Goal: Transaction & Acquisition: Purchase product/service

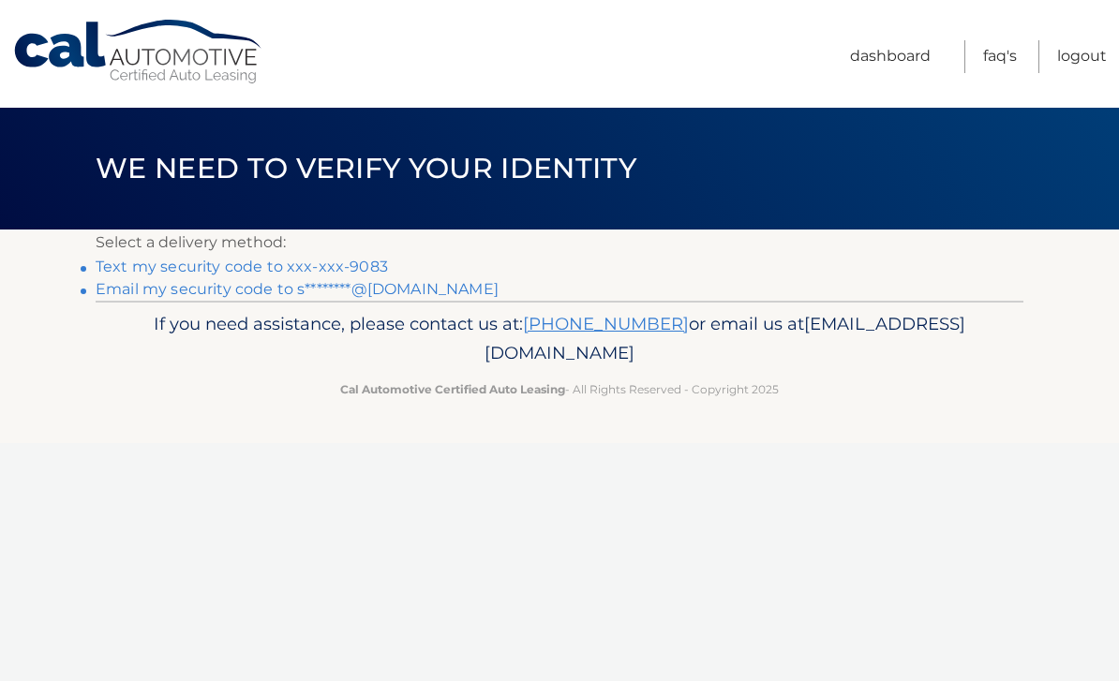
click at [125, 267] on link "Text my security code to xxx-xxx-9083" at bounding box center [242, 267] width 292 height 18
click at [433, 295] on link "Email my security code to s********@hotmail.com" at bounding box center [297, 289] width 403 height 18
click at [305, 297] on link "Email my security code to s********@hotmail.com" at bounding box center [297, 289] width 403 height 18
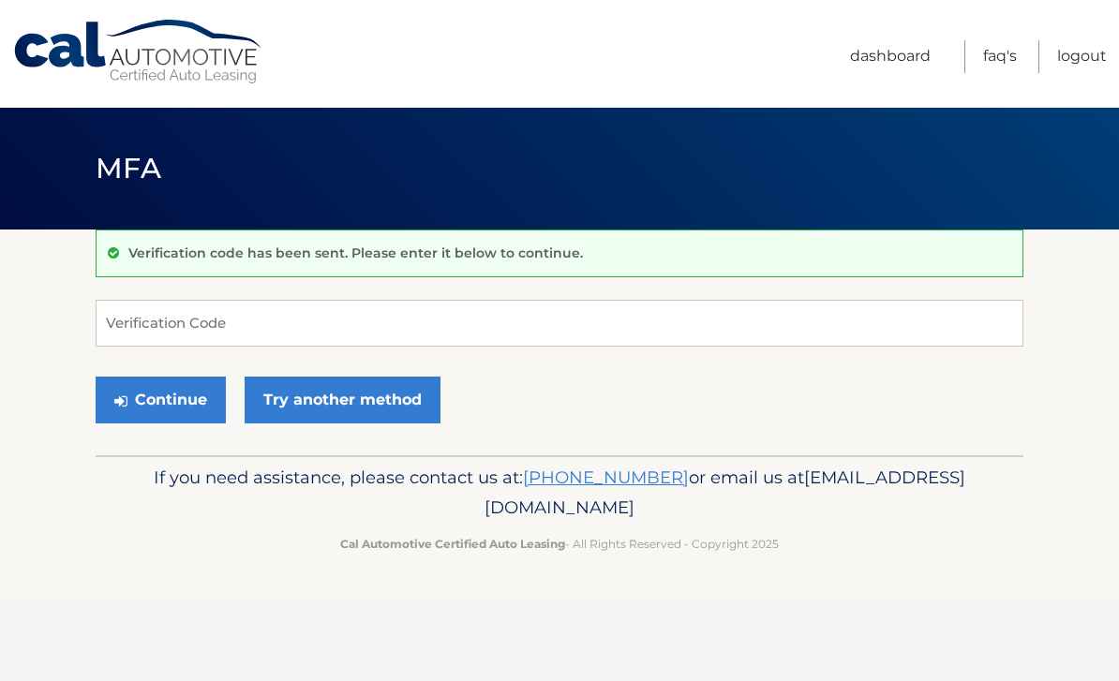
click at [410, 286] on div "Verification code has been sent. Please enter it below to continue. Verificatio…" at bounding box center [560, 343] width 928 height 226
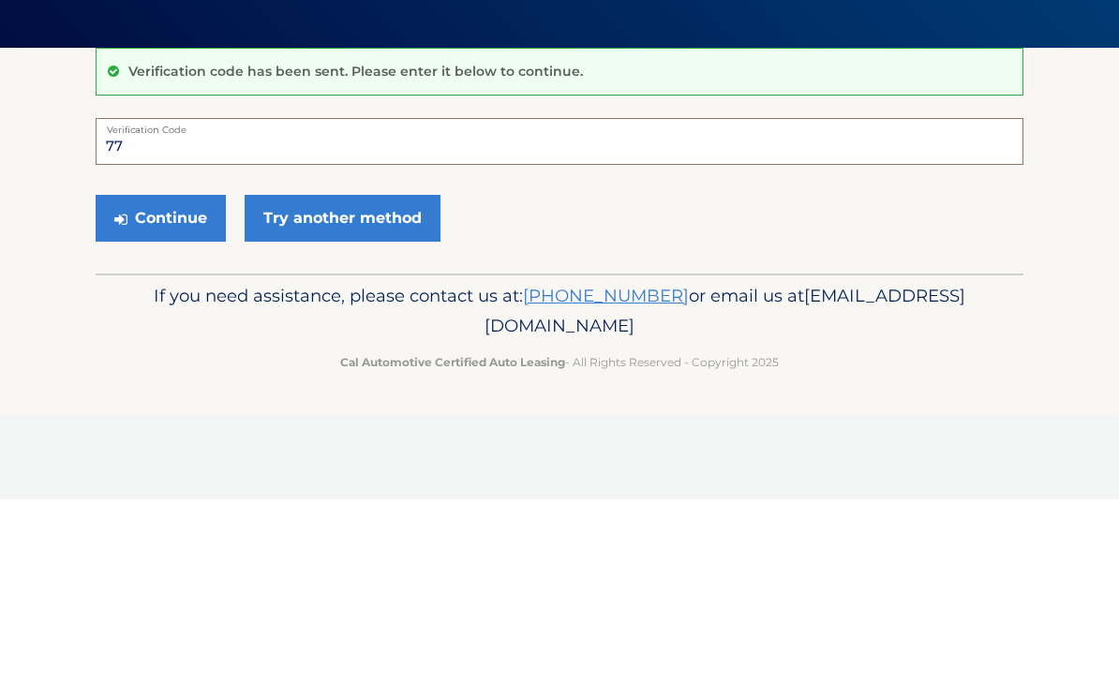
type input "7"
click at [191, 377] on button "Continue" at bounding box center [161, 400] width 130 height 47
click at [160, 377] on button "Continue" at bounding box center [161, 400] width 130 height 47
click at [183, 377] on button "Continue" at bounding box center [161, 400] width 130 height 47
click at [655, 369] on div "Continue Try another method" at bounding box center [560, 401] width 928 height 64
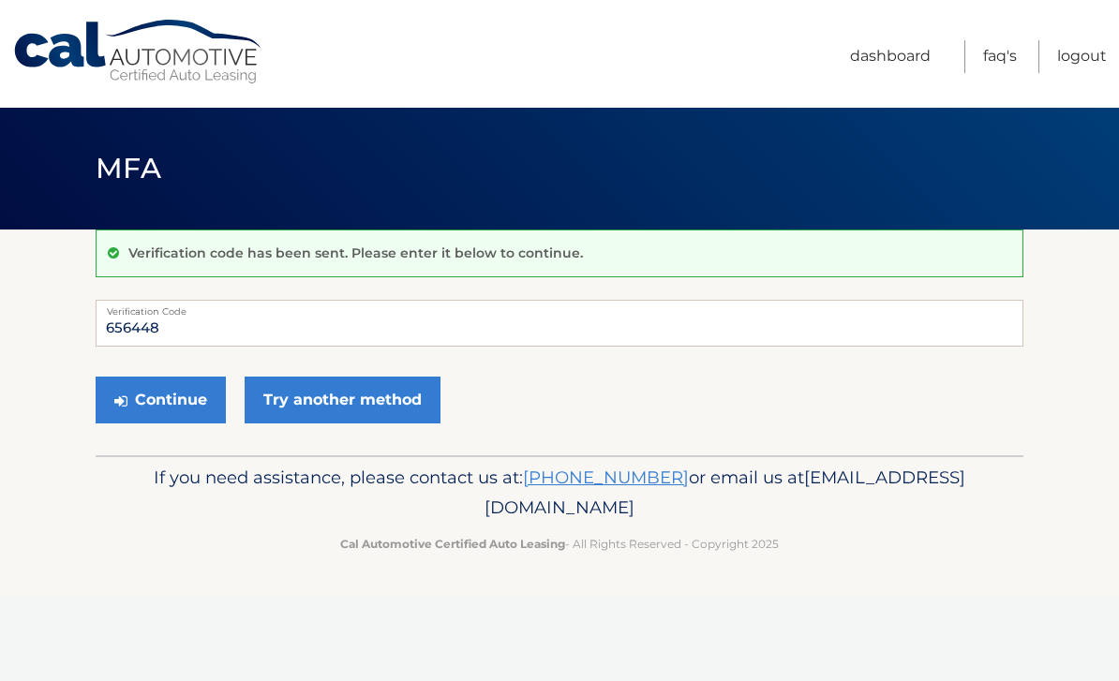
click at [180, 410] on button "Continue" at bounding box center [161, 400] width 130 height 47
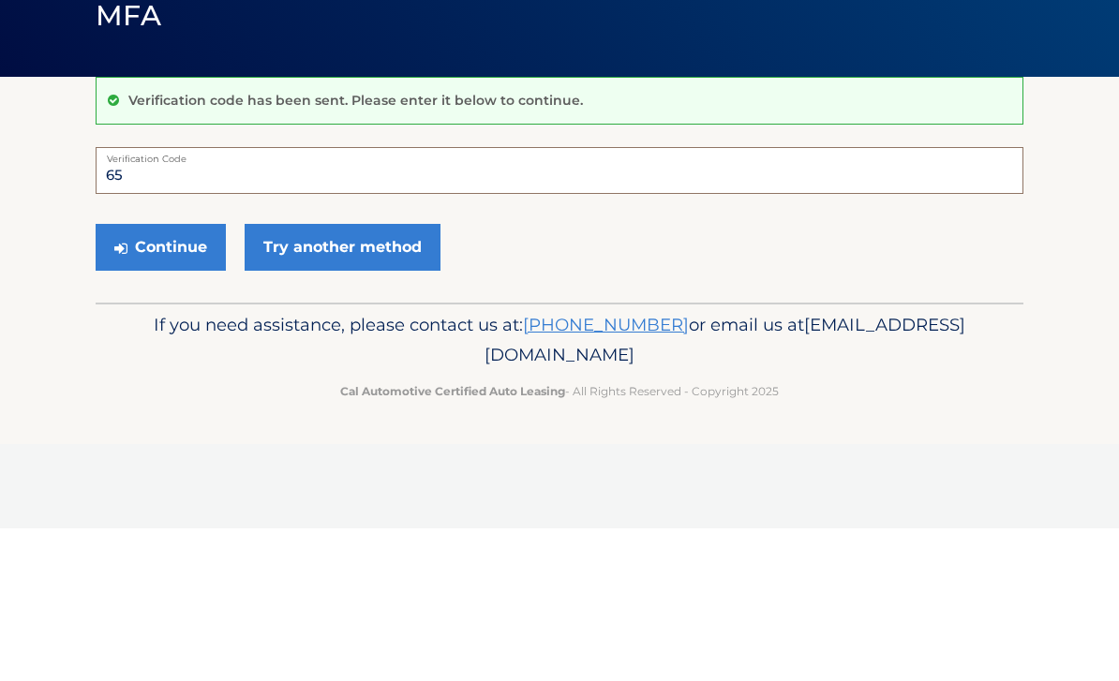
type input "6"
type input "656448"
click at [160, 377] on button "Continue" at bounding box center [161, 400] width 130 height 47
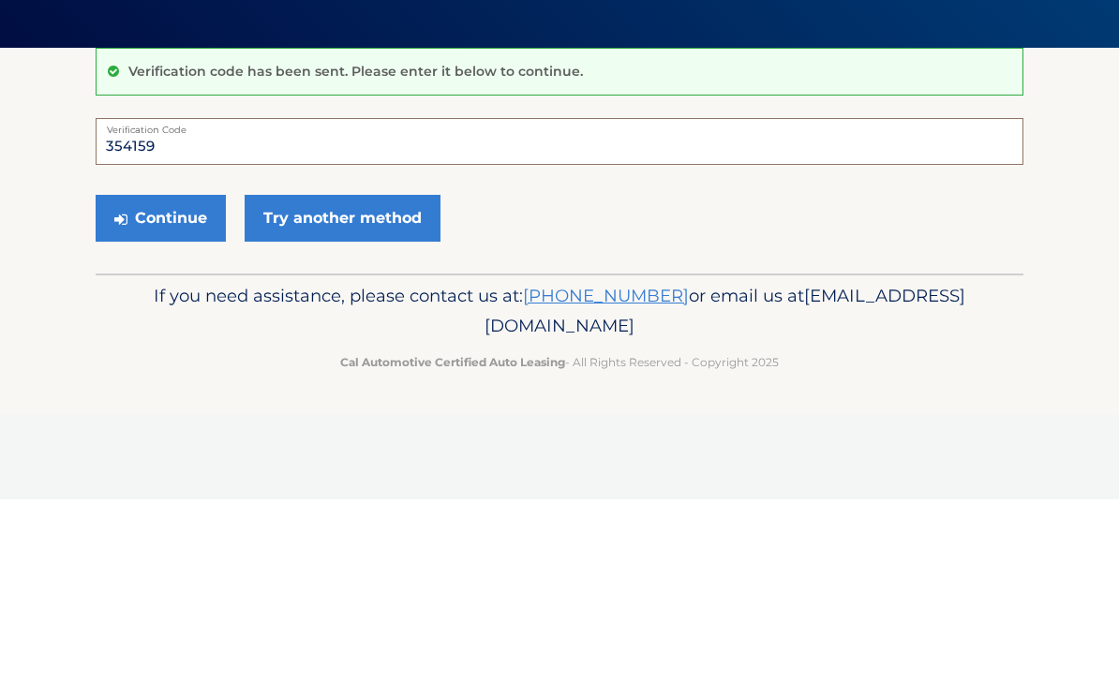
type input "354159"
click at [141, 377] on button "Continue" at bounding box center [161, 400] width 130 height 47
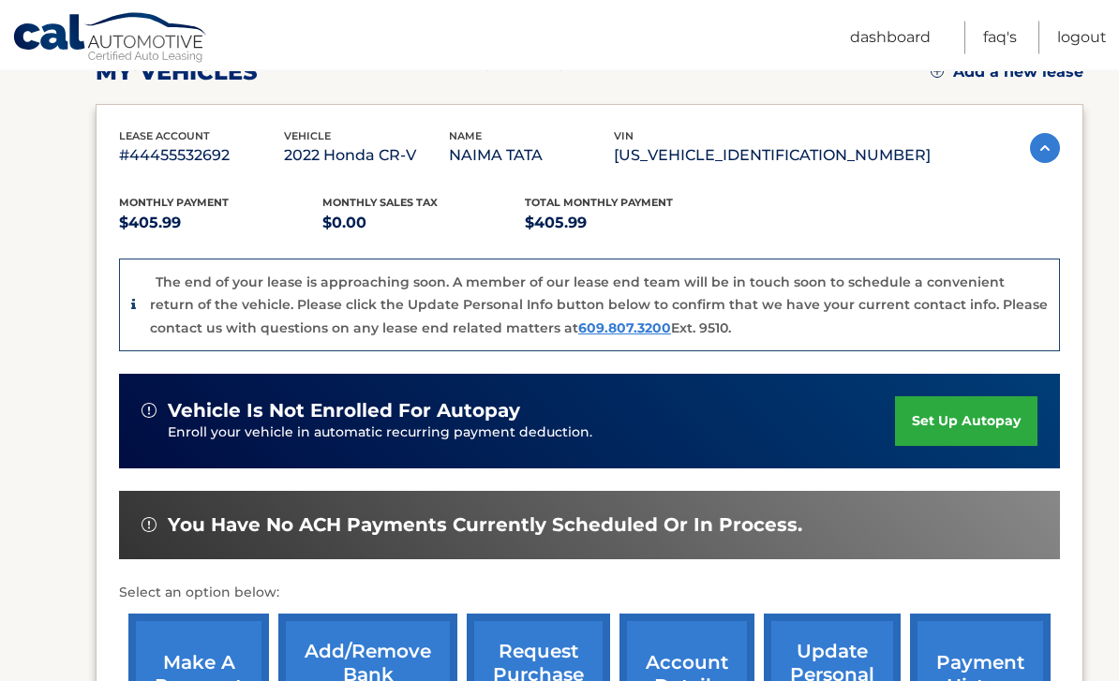
scroll to position [284, 0]
click at [215, 667] on link "make a payment" at bounding box center [198, 675] width 141 height 123
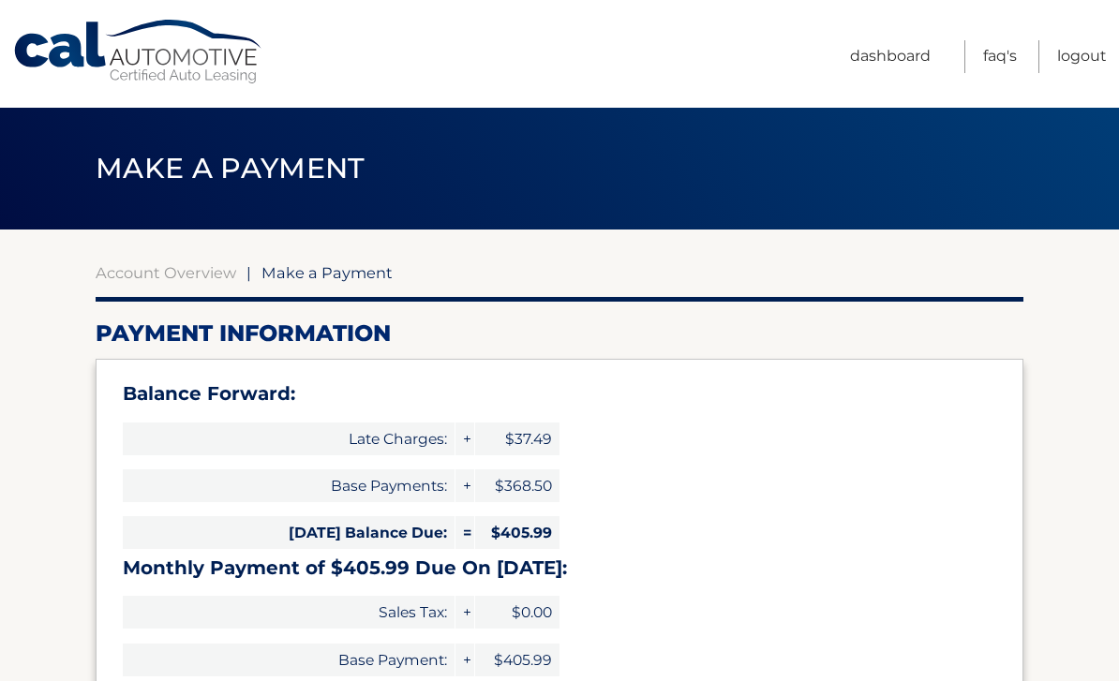
select select "ZGFkOGE4MzAtZTllNC00ZDA0LWEyMzktYmM3MWMyOGQ4NzU5"
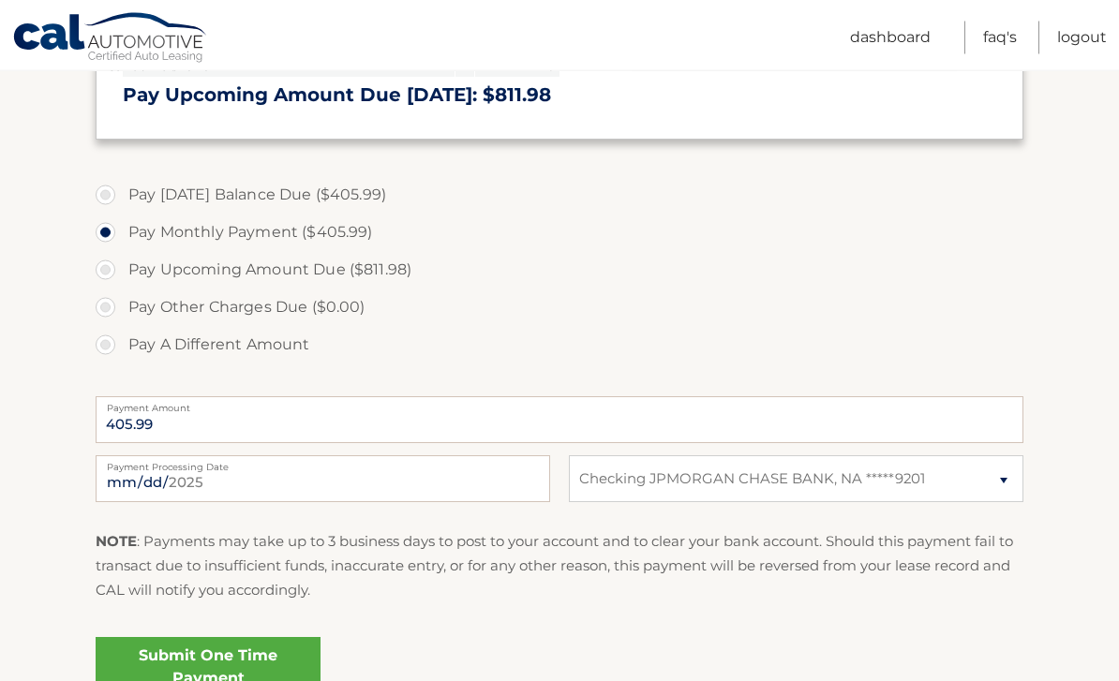
scroll to position [618, 0]
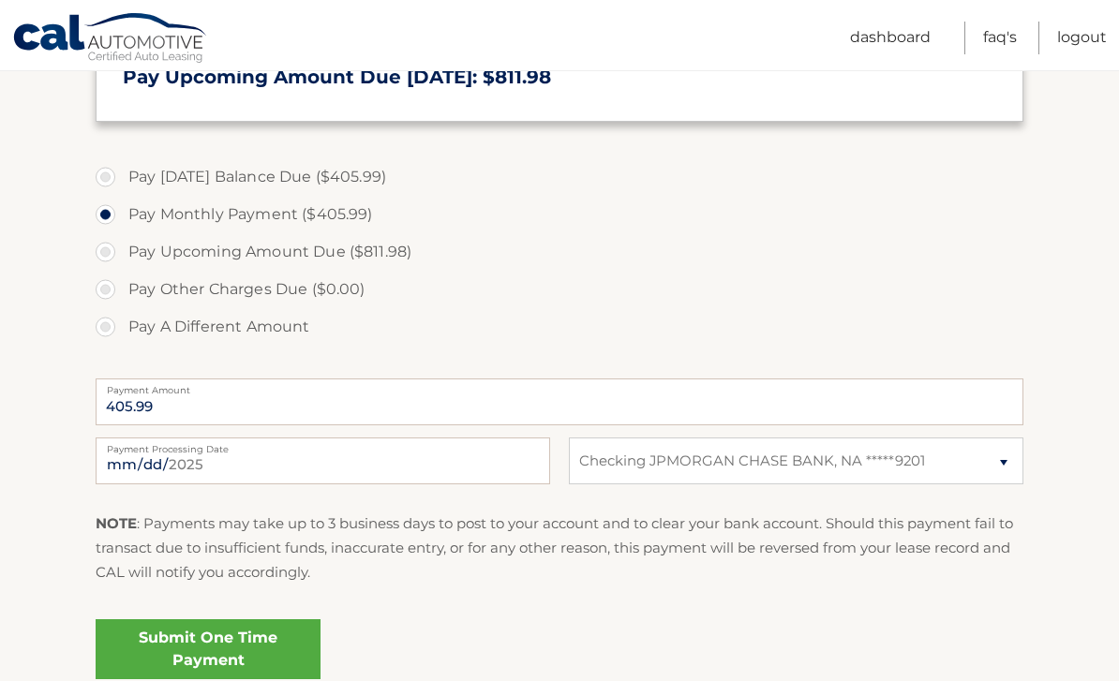
click at [269, 634] on link "Submit One Time Payment" at bounding box center [208, 649] width 225 height 60
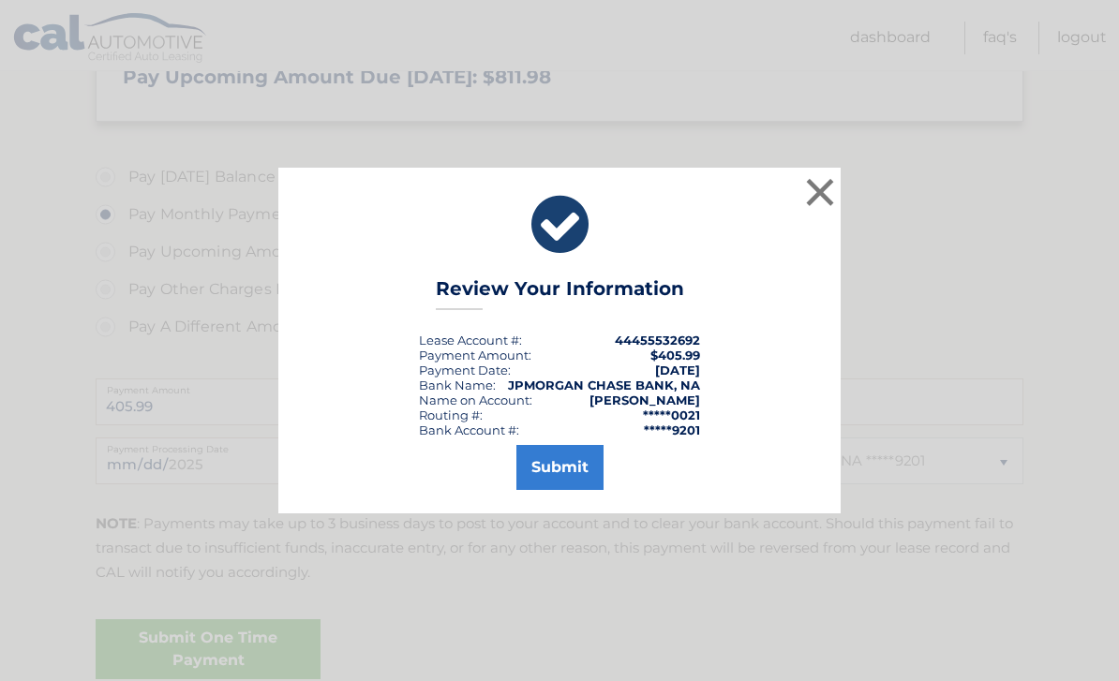
click at [574, 490] on button "Submit" at bounding box center [559, 467] width 87 height 45
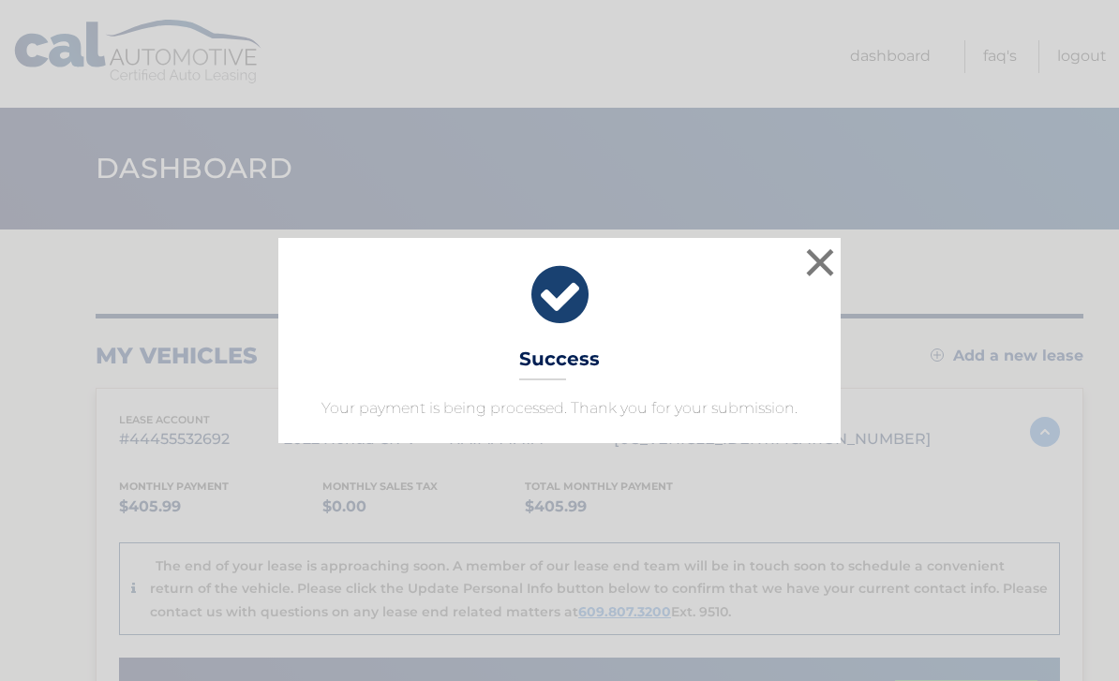
click at [817, 266] on button "×" at bounding box center [819, 262] width 37 height 37
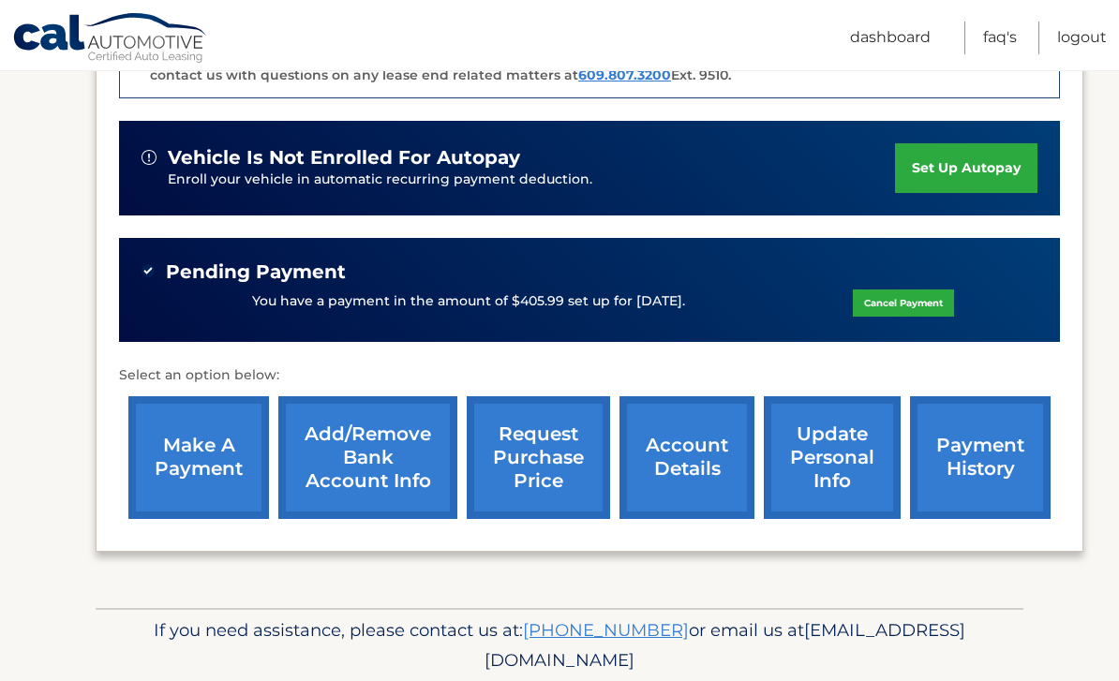
scroll to position [538, 0]
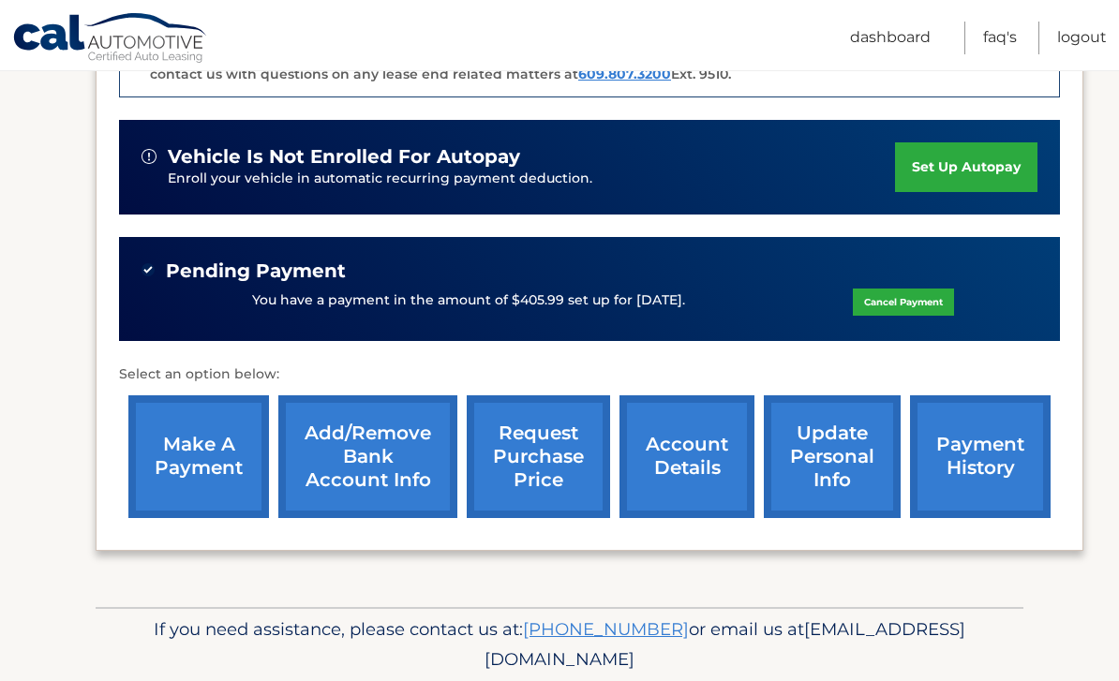
click at [961, 439] on link "payment history" at bounding box center [980, 456] width 141 height 123
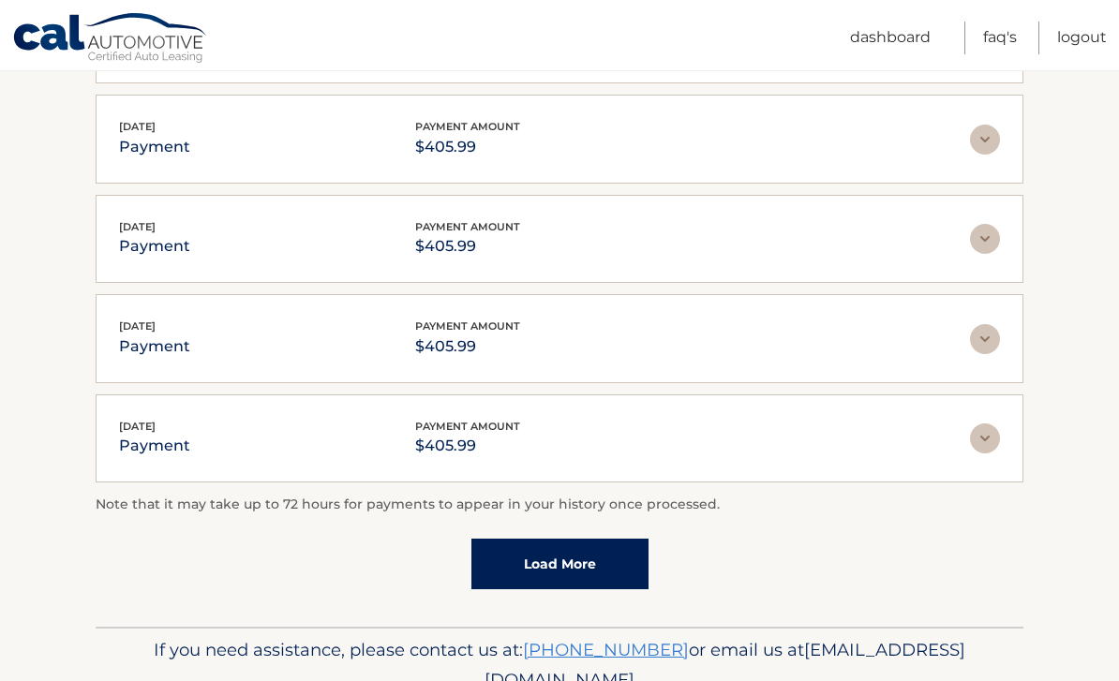
scroll to position [483, 0]
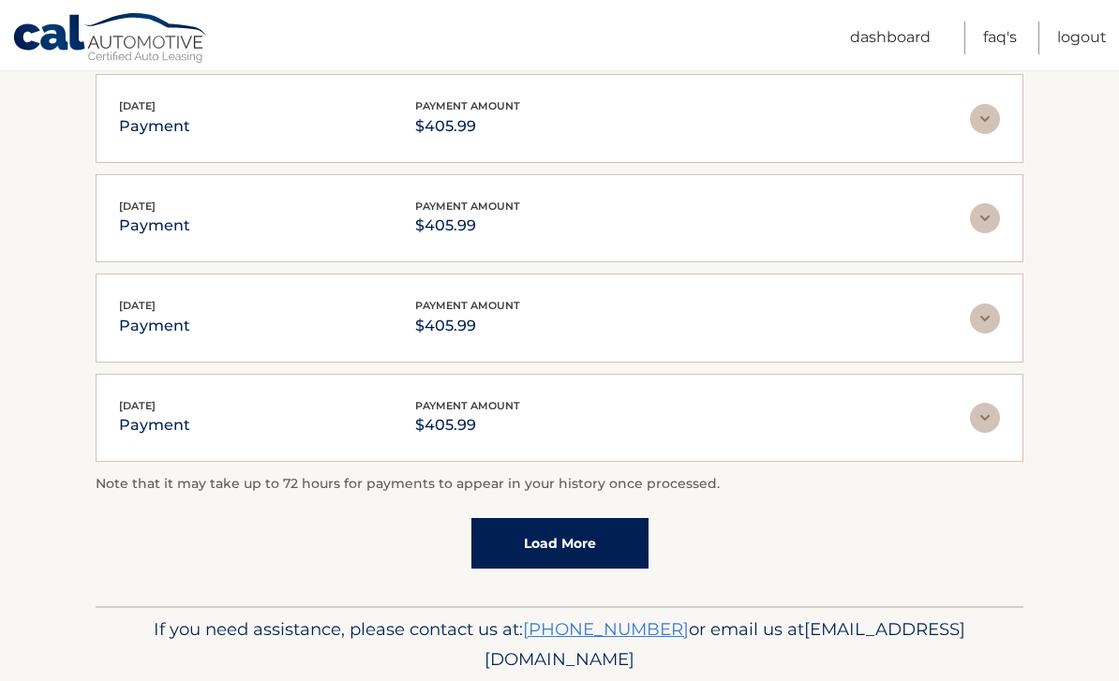
click at [589, 547] on link "Load More" at bounding box center [559, 543] width 177 height 51
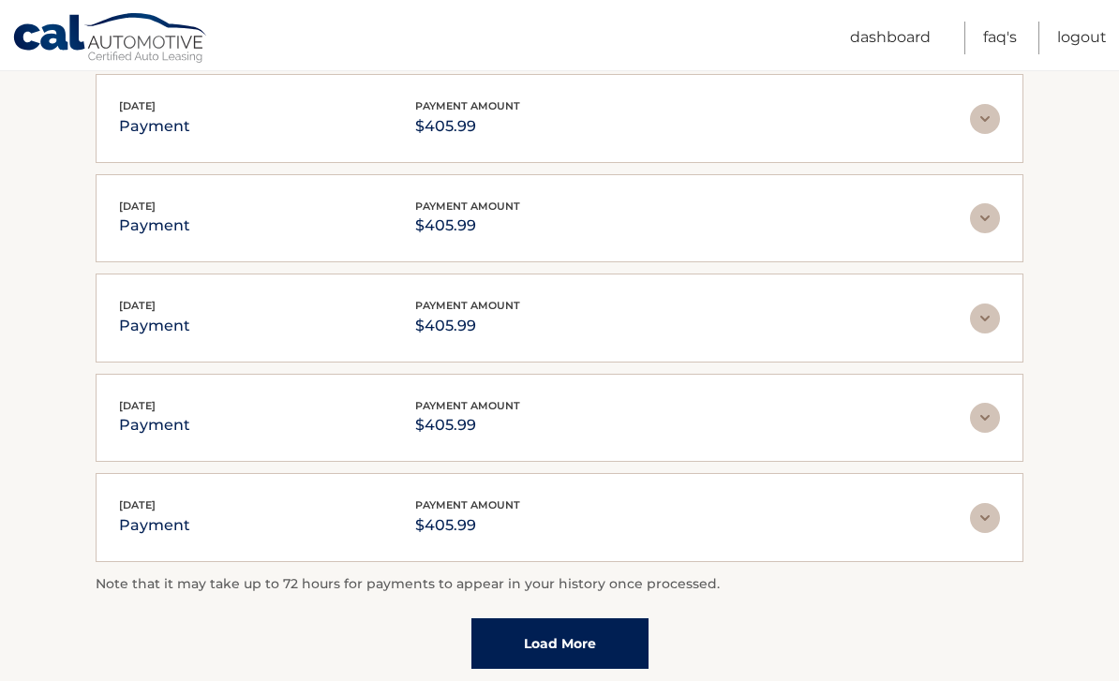
click at [572, 640] on link "Load More" at bounding box center [559, 643] width 177 height 51
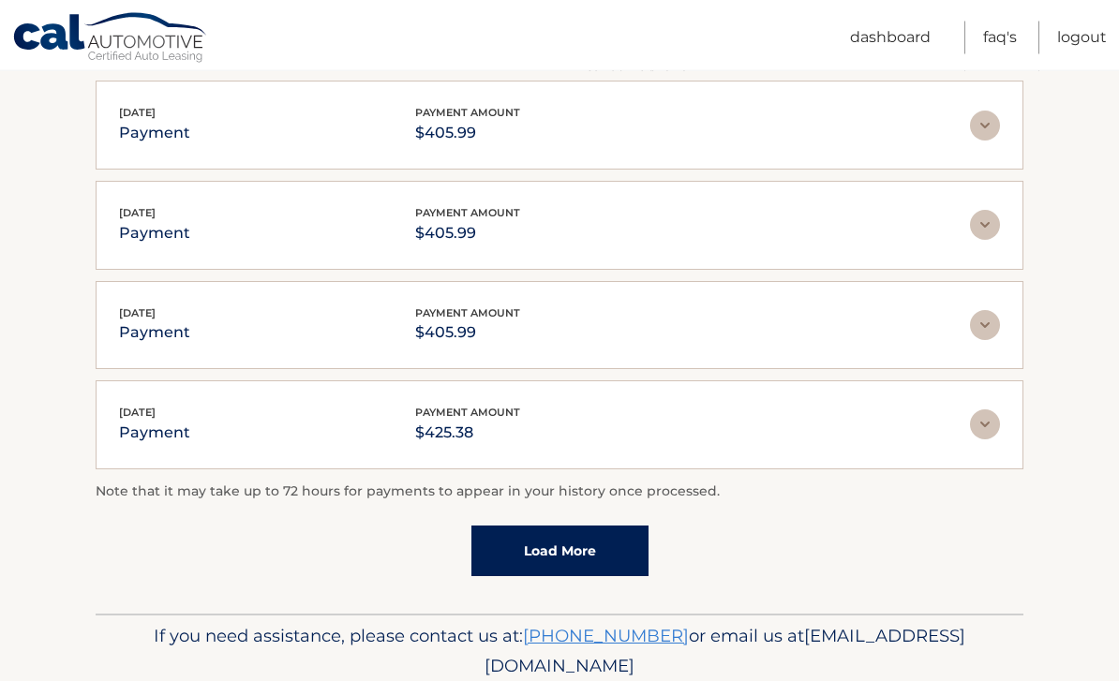
scroll to position [1080, 0]
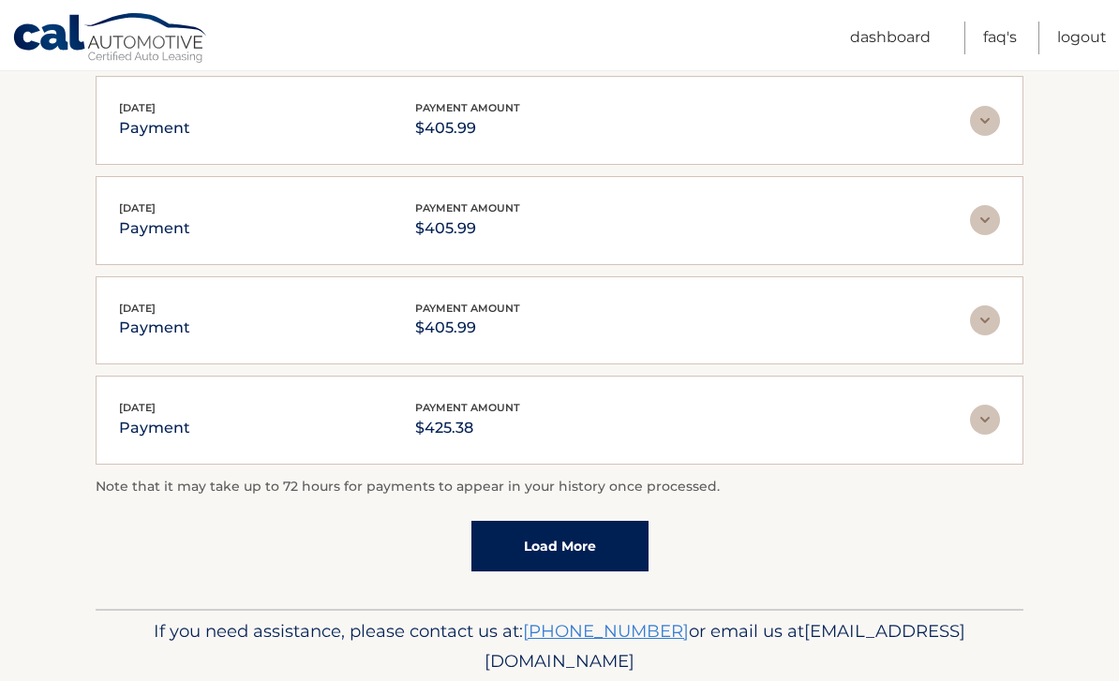
click at [575, 538] on link "Load More" at bounding box center [559, 546] width 177 height 51
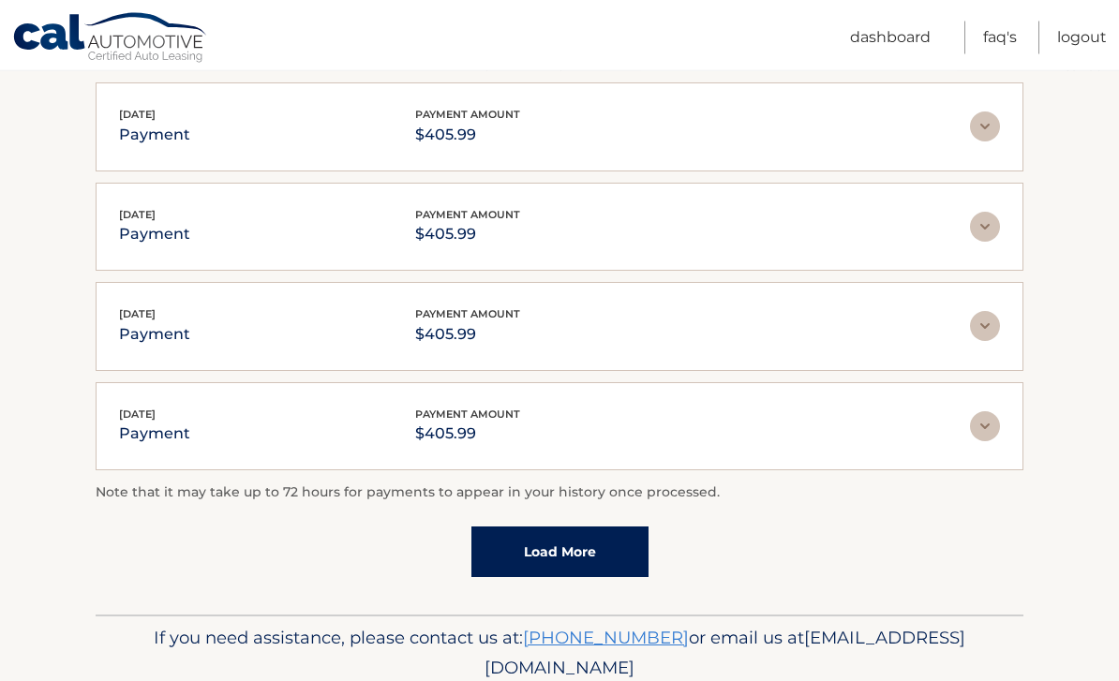
scroll to position [1573, 0]
click at [600, 534] on link "Load More" at bounding box center [559, 551] width 177 height 51
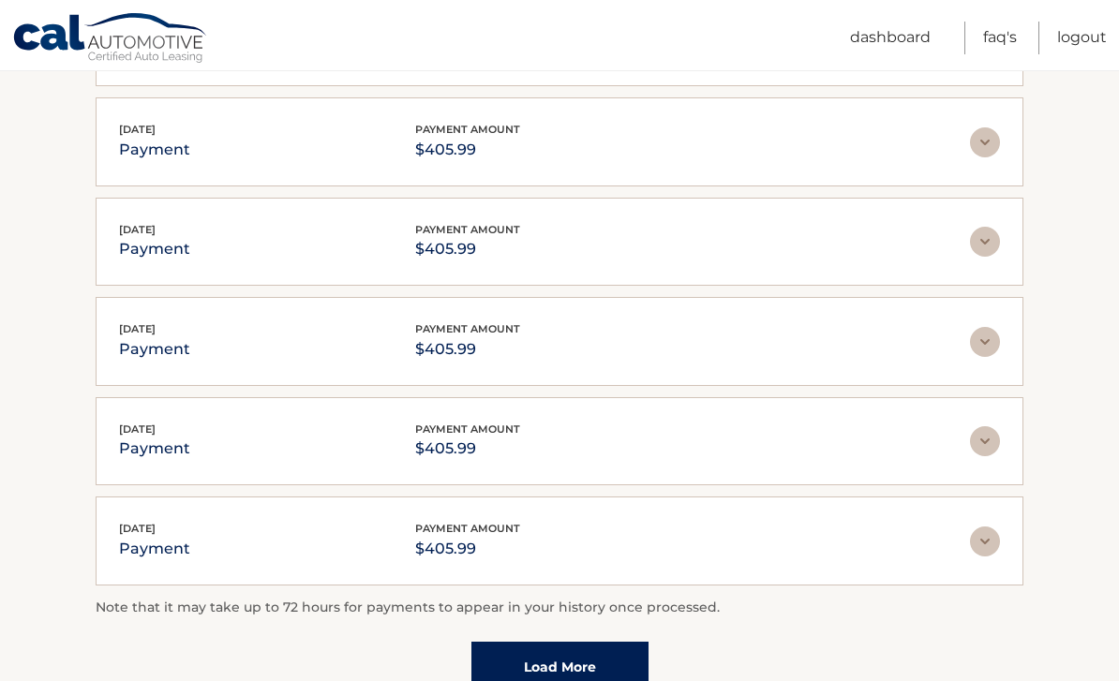
scroll to position [2073, 0]
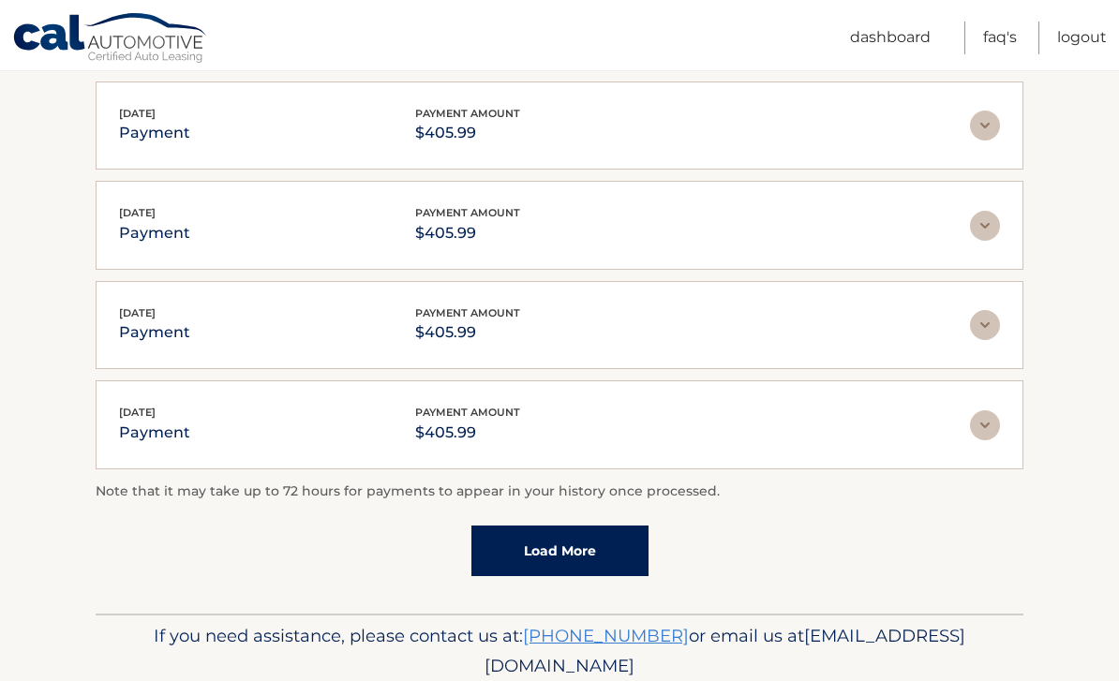
click at [576, 542] on link "Load More" at bounding box center [559, 551] width 177 height 51
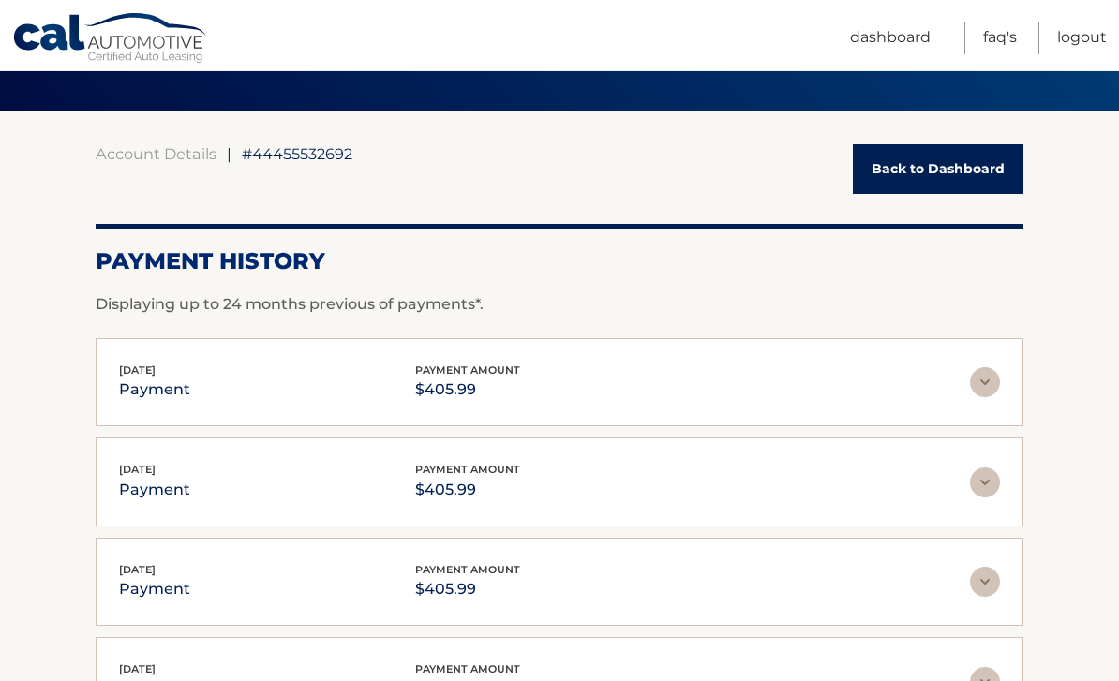
scroll to position [0, 0]
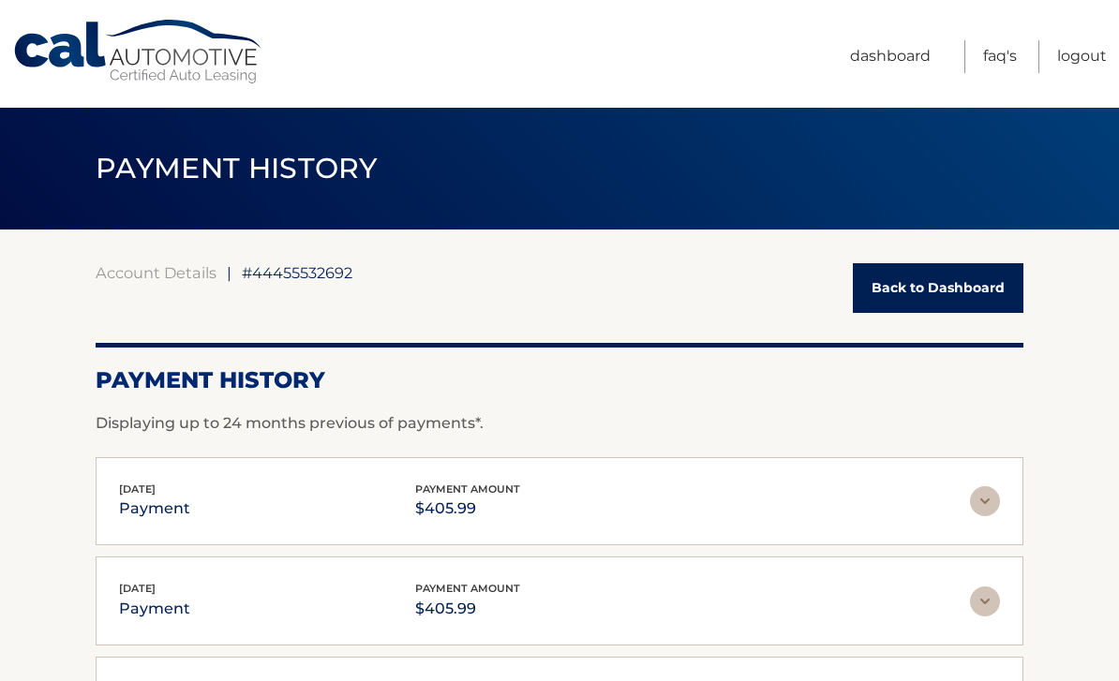
click at [900, 67] on link "Dashboard" at bounding box center [890, 56] width 81 height 33
click at [885, 59] on link "Dashboard" at bounding box center [890, 56] width 81 height 33
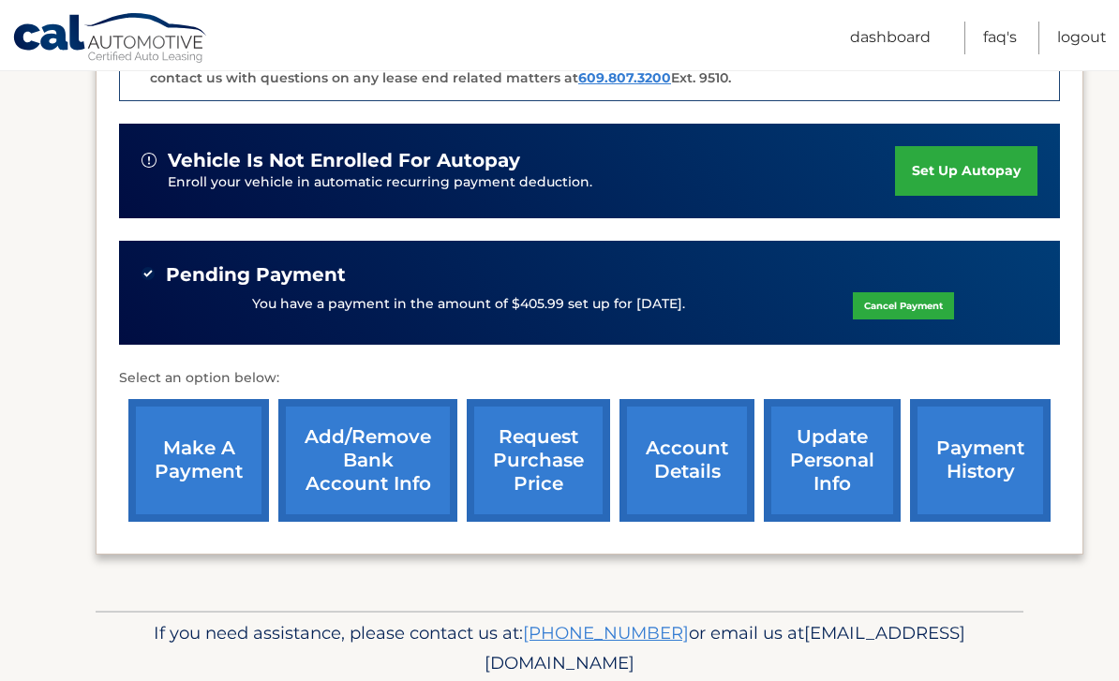
scroll to position [538, 0]
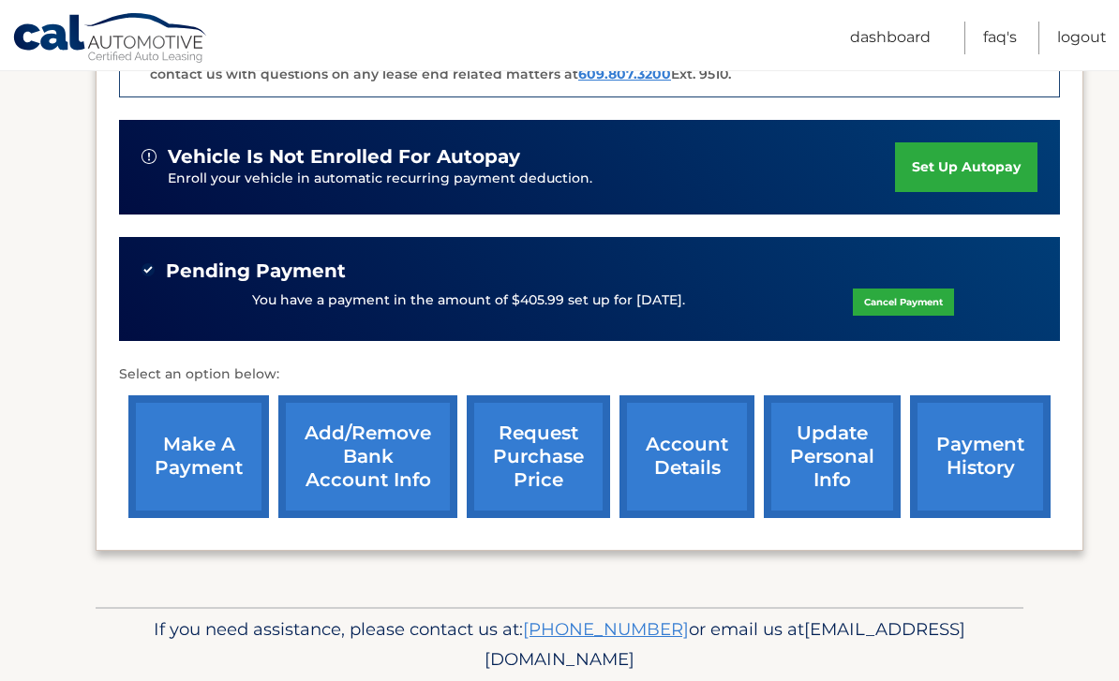
click at [704, 451] on link "account details" at bounding box center [686, 456] width 135 height 123
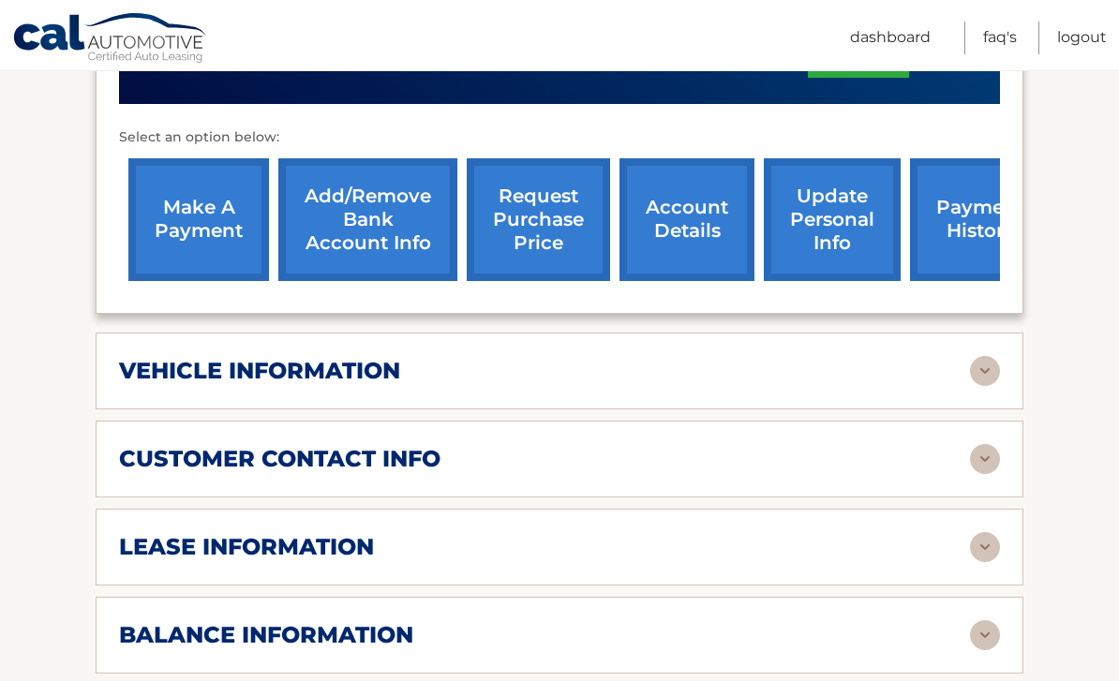
scroll to position [700, 0]
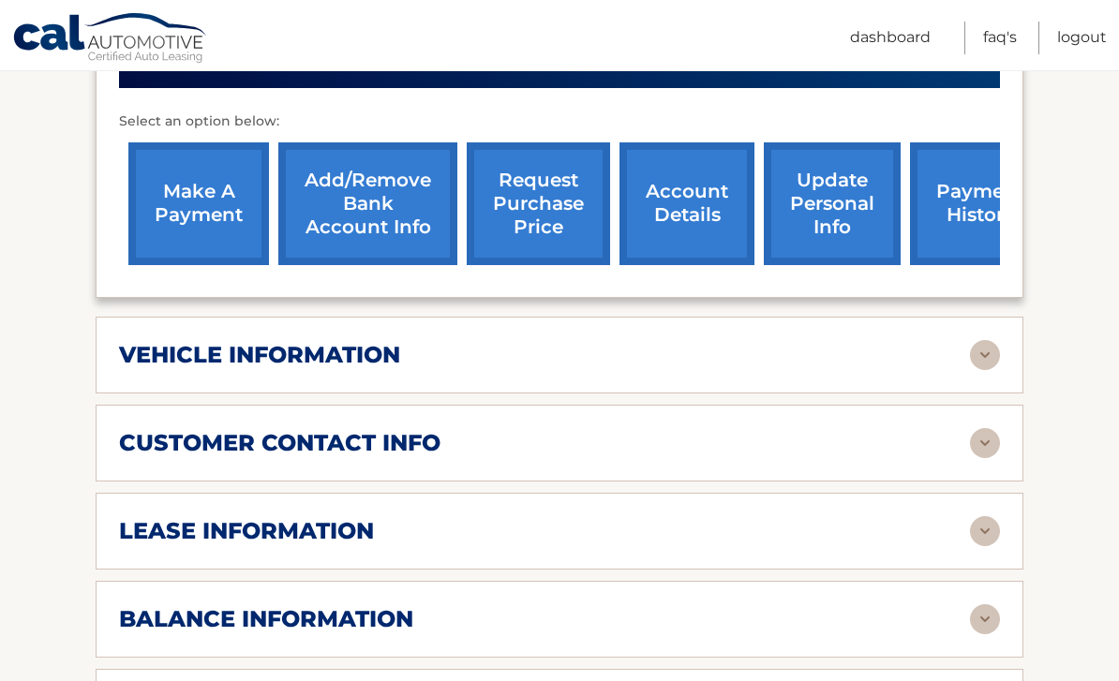
click at [987, 346] on img at bounding box center [985, 355] width 30 height 30
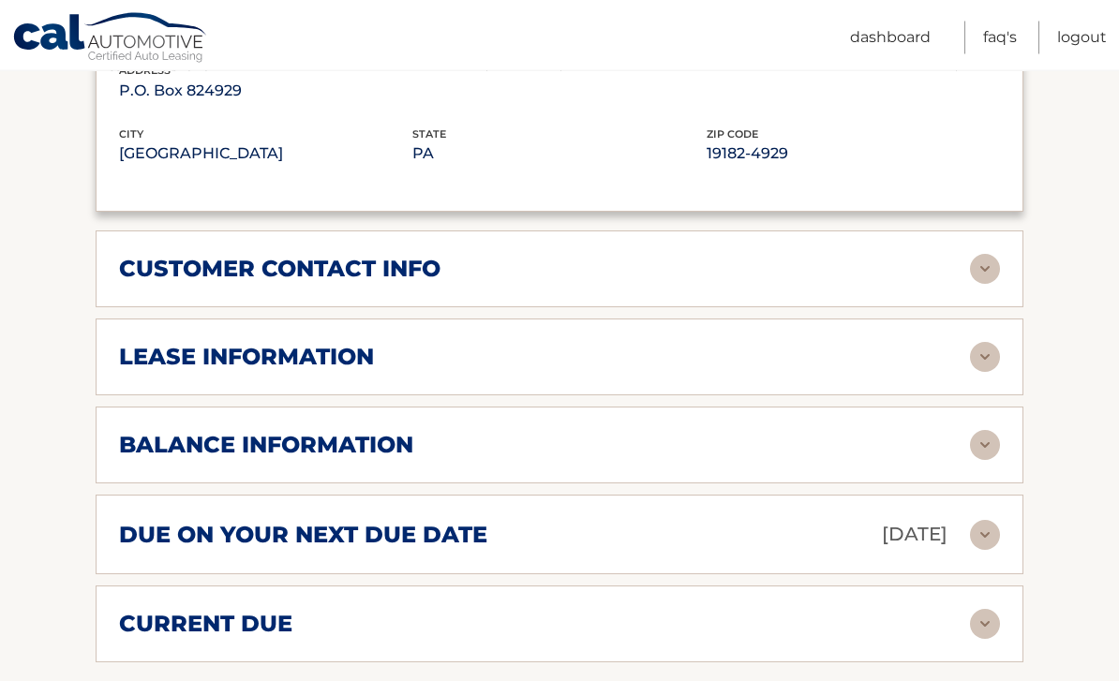
scroll to position [1365, 0]
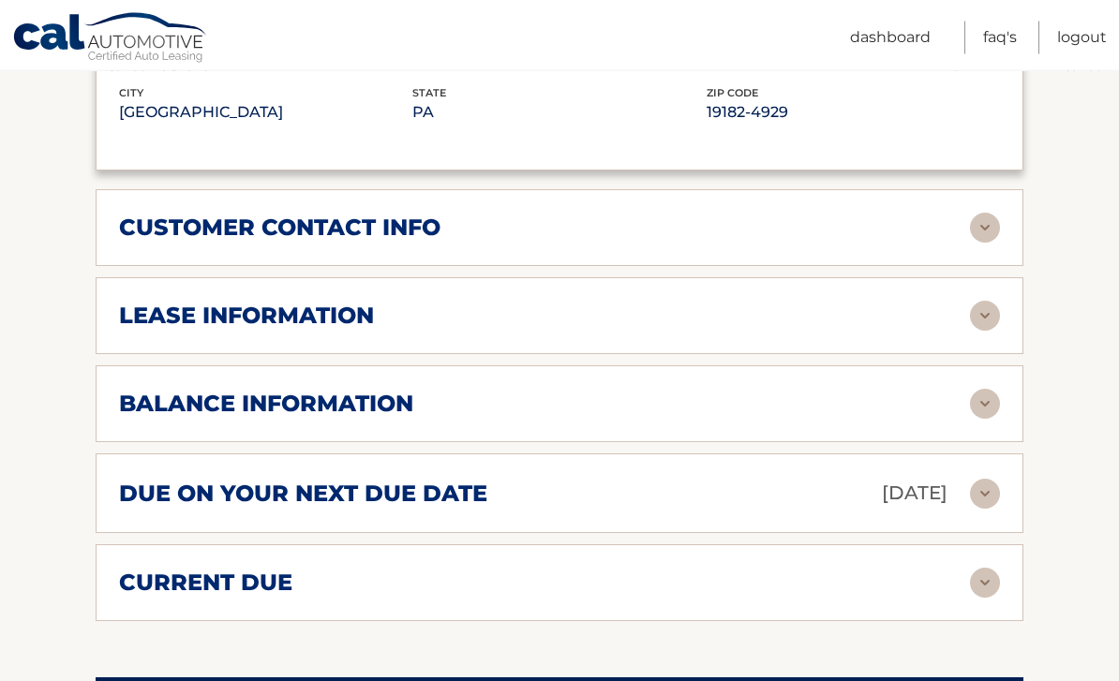
click at [984, 317] on img at bounding box center [985, 317] width 30 height 30
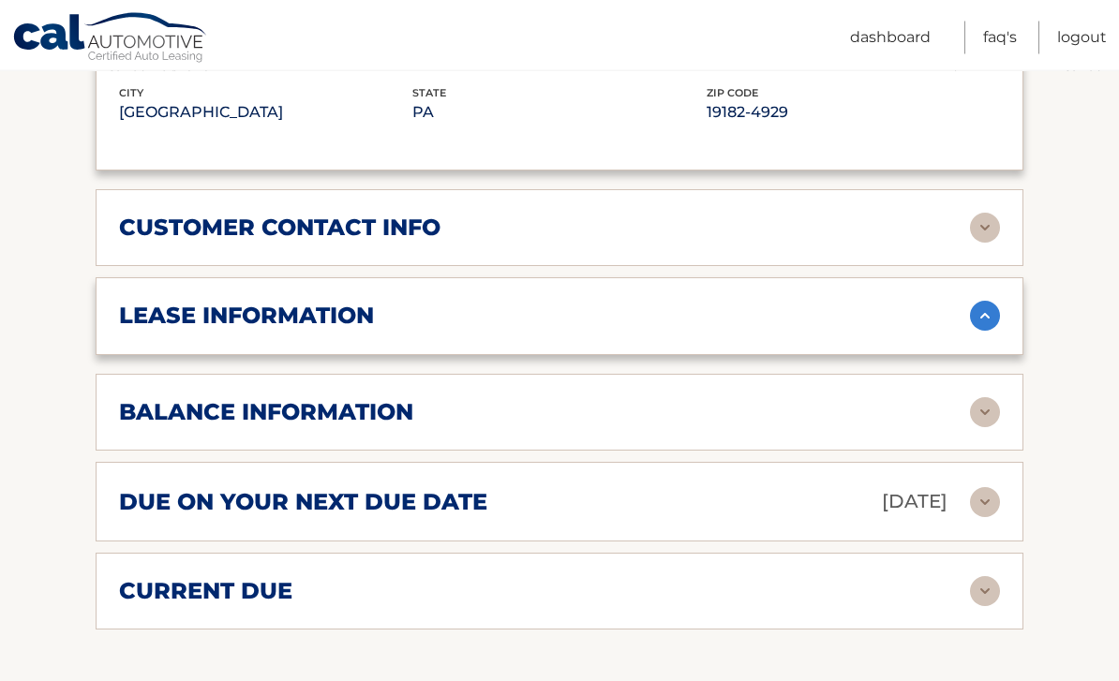
scroll to position [1366, 0]
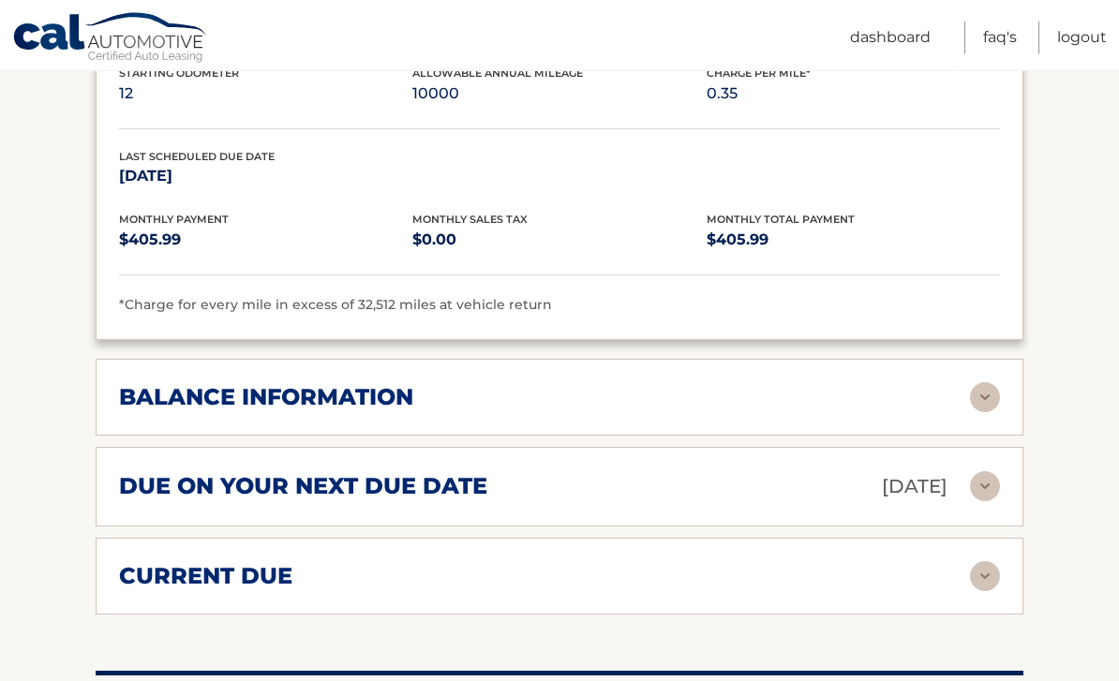
click at [984, 389] on img at bounding box center [985, 398] width 30 height 30
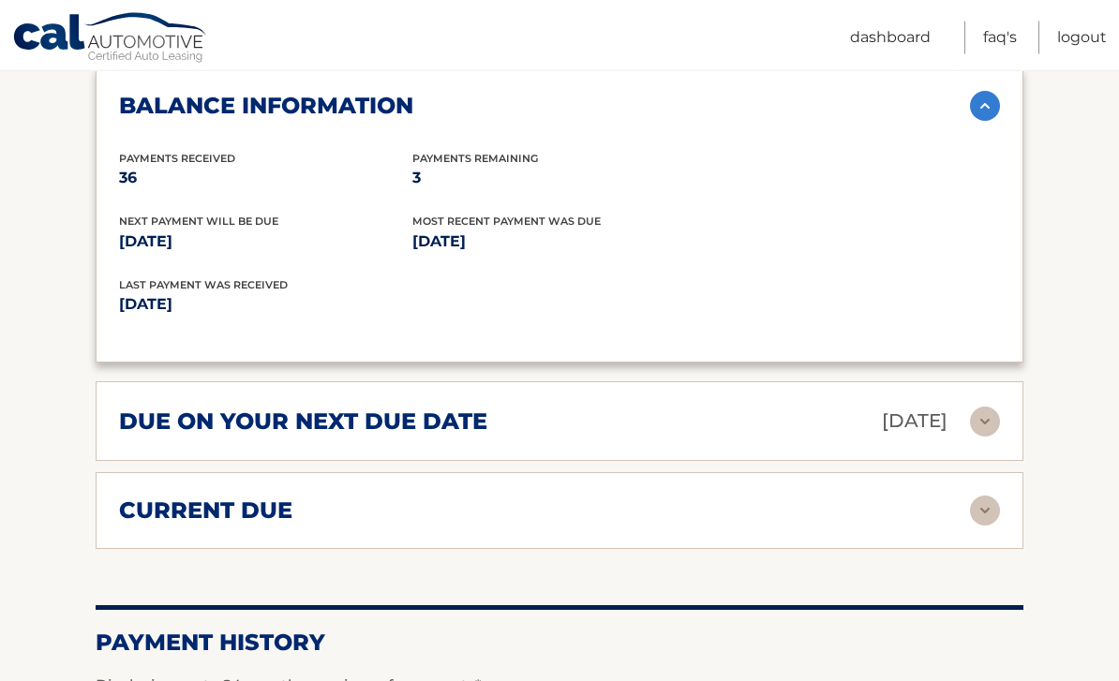
scroll to position [2018, 0]
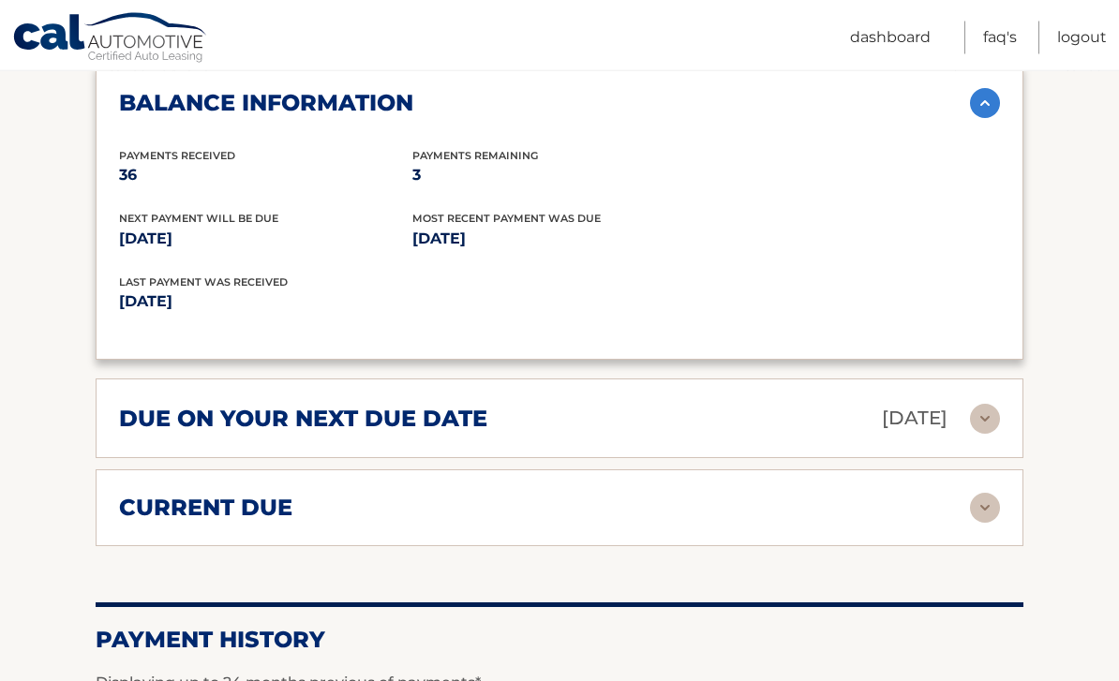
click at [991, 410] on img at bounding box center [985, 420] width 30 height 30
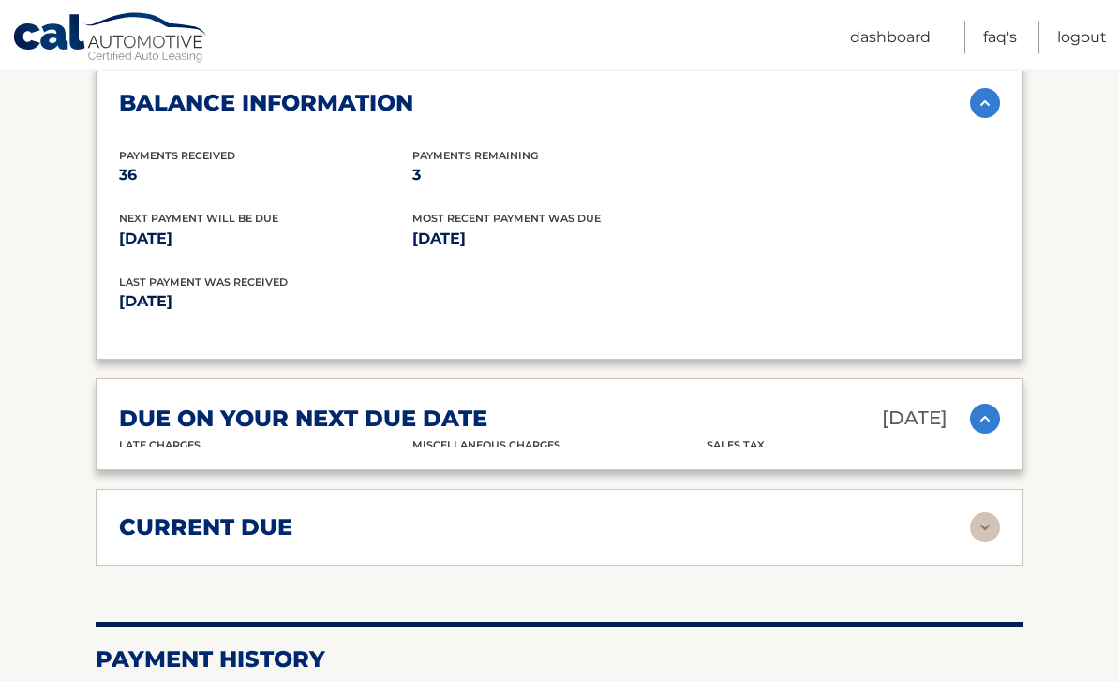
scroll to position [2019, 0]
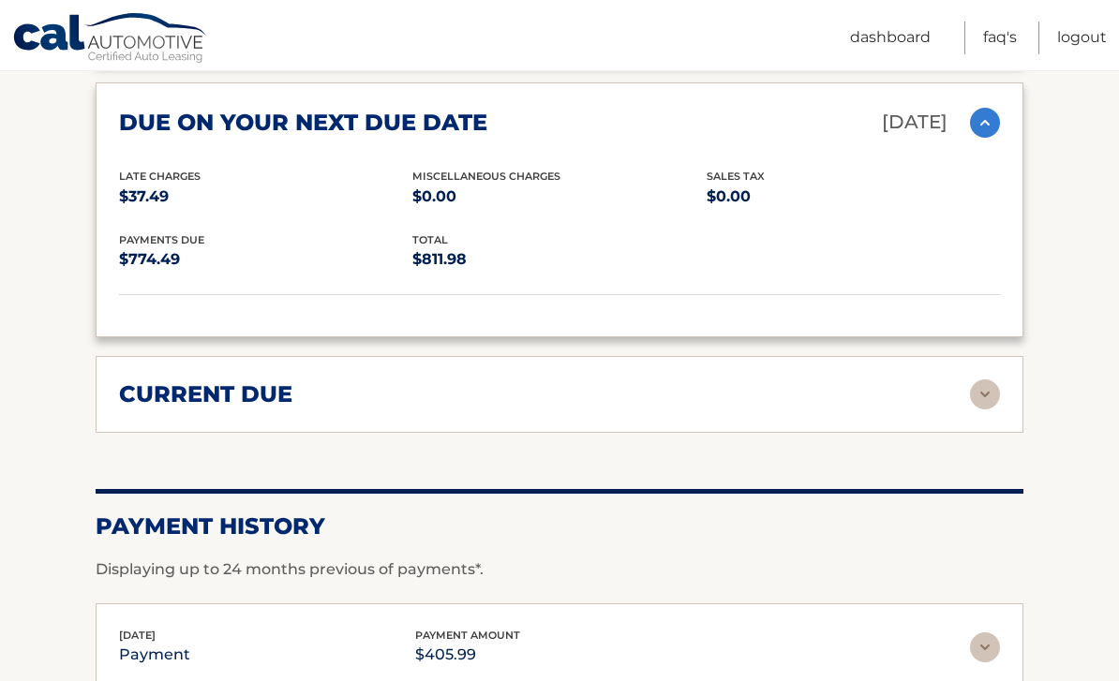
scroll to position [2341, 0]
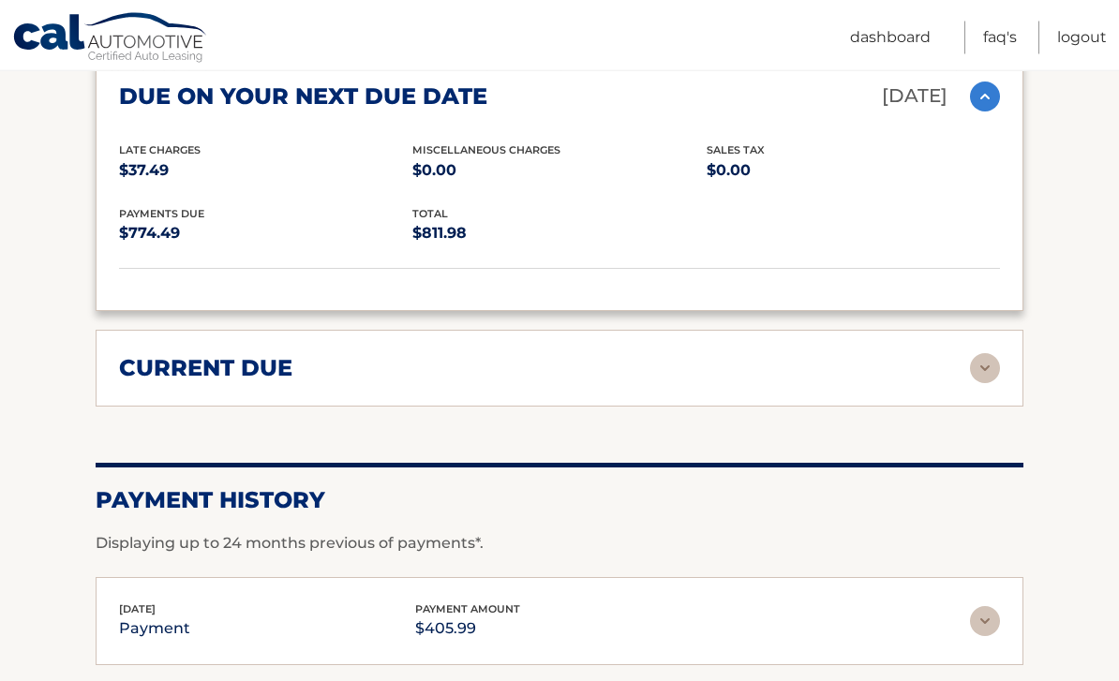
click at [988, 360] on img at bounding box center [985, 369] width 30 height 30
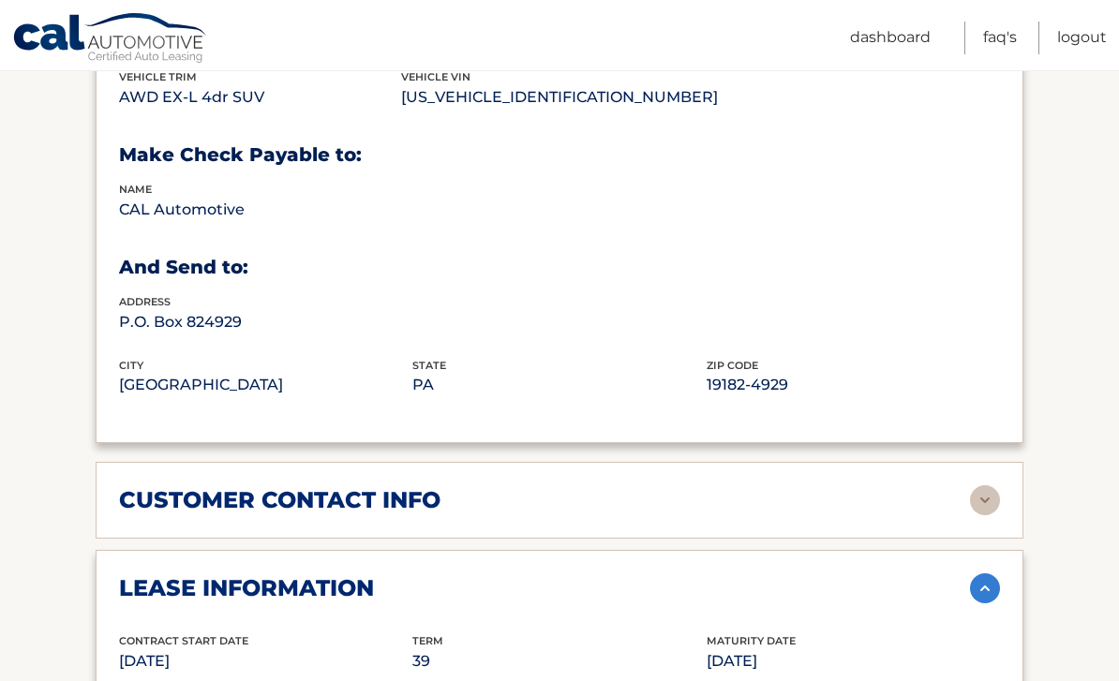
scroll to position [1091, 0]
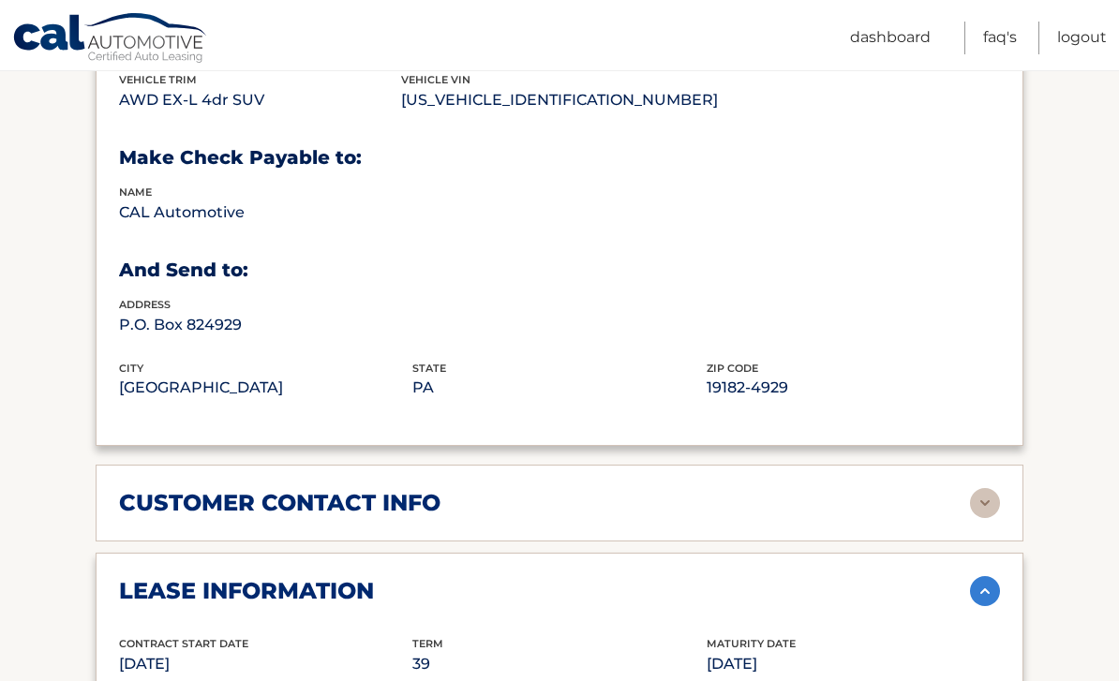
click at [1072, 37] on link "Logout" at bounding box center [1082, 38] width 50 height 33
